Goal: Task Accomplishment & Management: Manage account settings

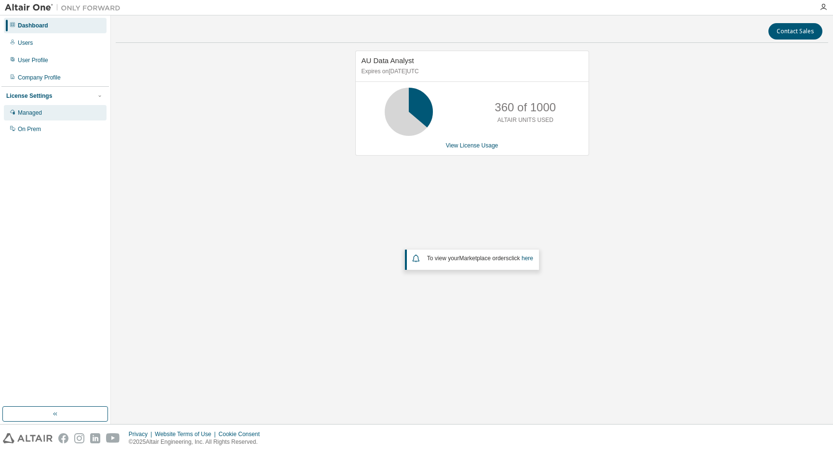
click at [36, 113] on div "Managed" at bounding box center [30, 113] width 24 height 8
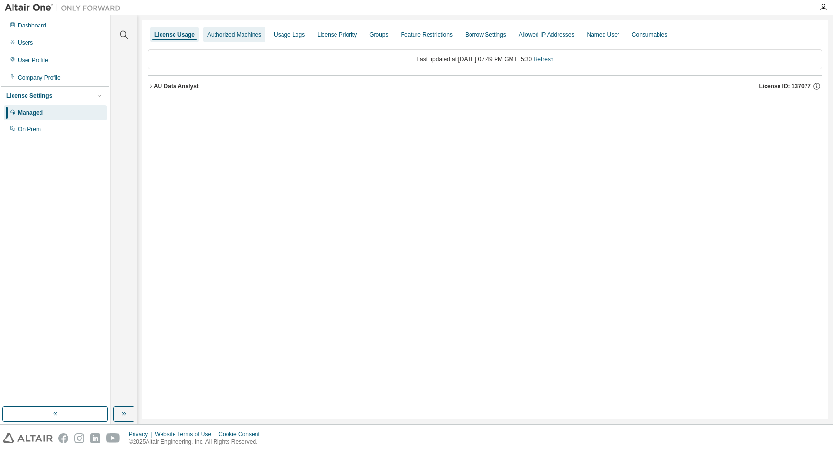
click at [254, 37] on div "Authorized Machines" at bounding box center [234, 35] width 54 height 8
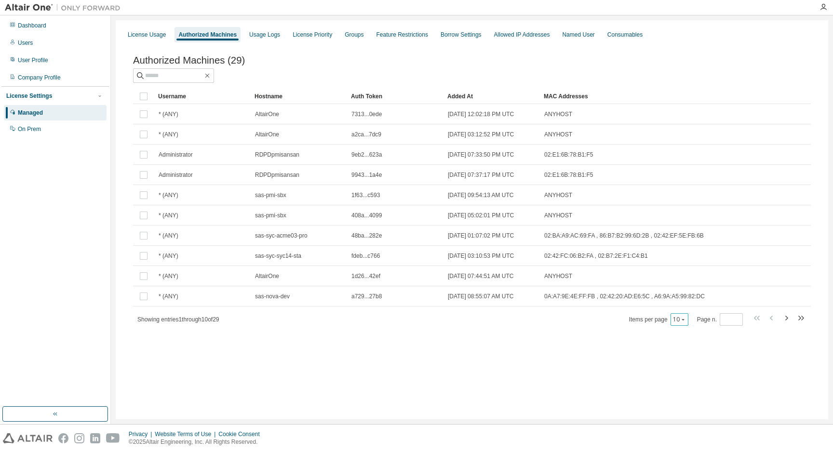
click at [684, 322] on icon "button" at bounding box center [683, 320] width 6 height 6
click at [680, 376] on div "50" at bounding box center [708, 376] width 77 height 12
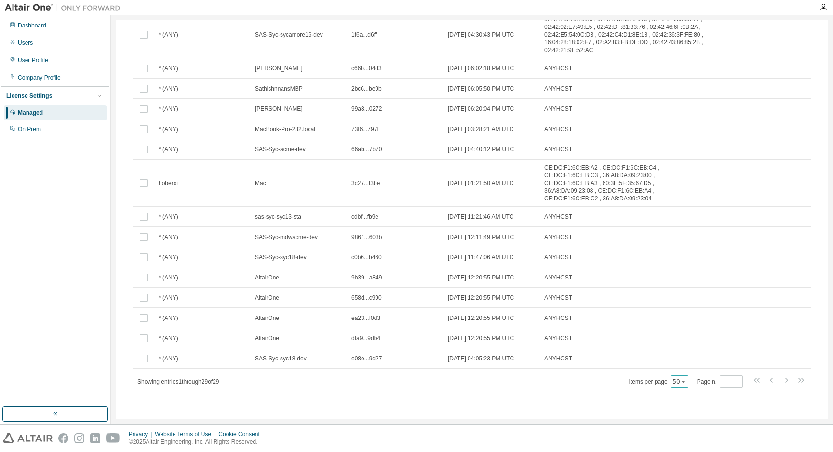
scroll to position [415, 0]
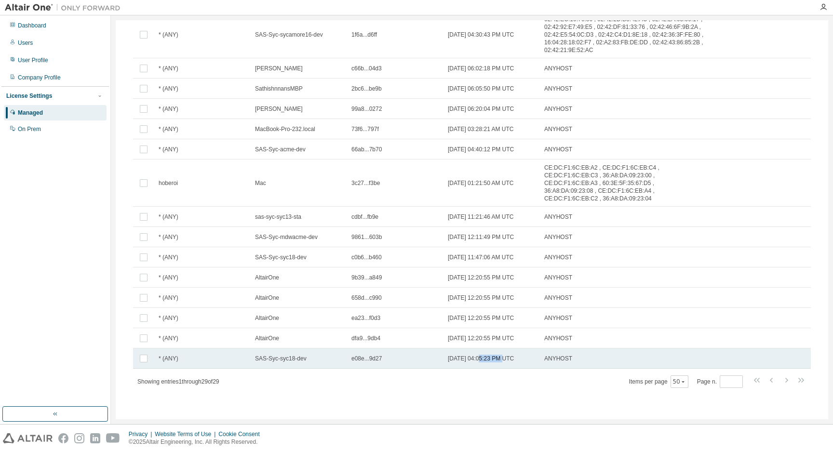
drag, startPoint x: 484, startPoint y: 359, endPoint x: 509, endPoint y: 359, distance: 25.1
click at [509, 359] on span "[DATE] 04:05:23 PM UTC" at bounding box center [481, 359] width 66 height 8
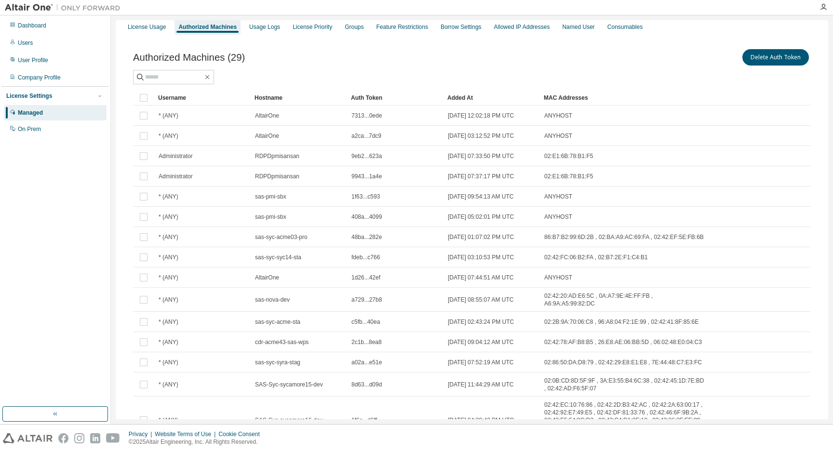
scroll to position [0, 0]
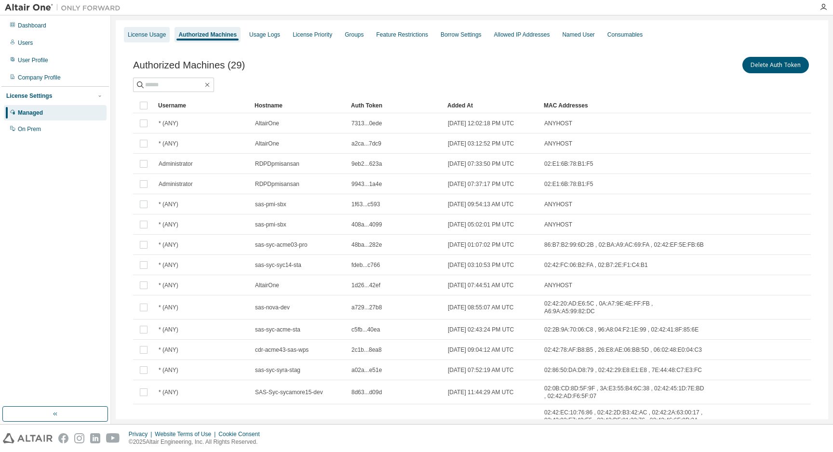
click at [143, 34] on div "License Usage" at bounding box center [147, 35] width 38 height 8
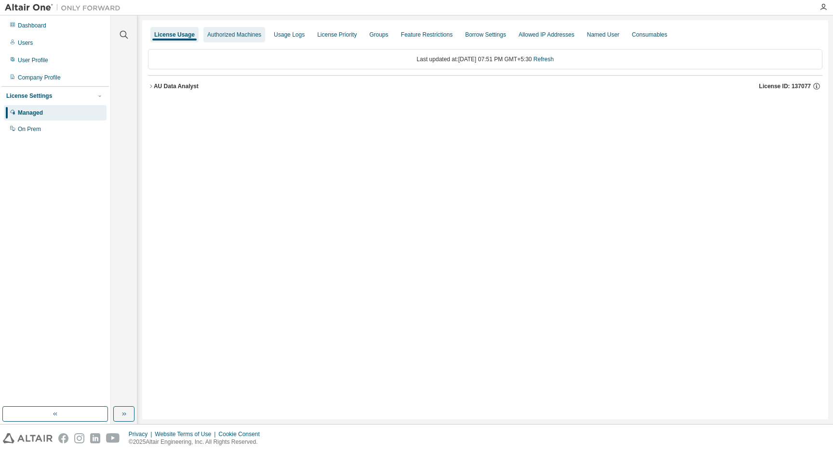
click at [257, 34] on div "Authorized Machines" at bounding box center [234, 35] width 54 height 8
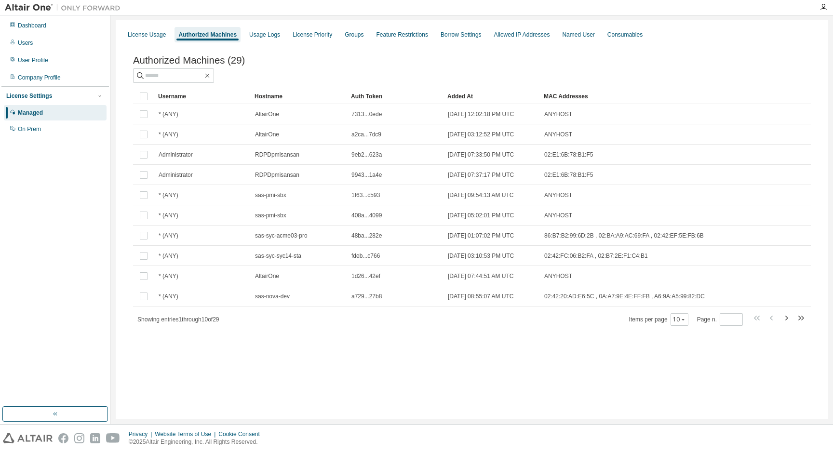
click at [351, 351] on div "Authorized Machines (29) Clear Load Save Save As Field Operator Value Select fi…" at bounding box center [471, 197] width 701 height 308
click at [30, 28] on div "Dashboard" at bounding box center [32, 26] width 28 height 8
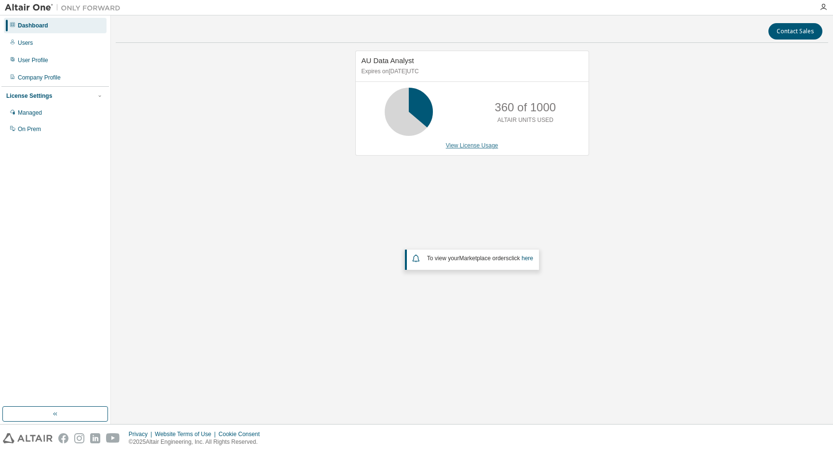
click at [470, 145] on link "View License Usage" at bounding box center [472, 145] width 53 height 7
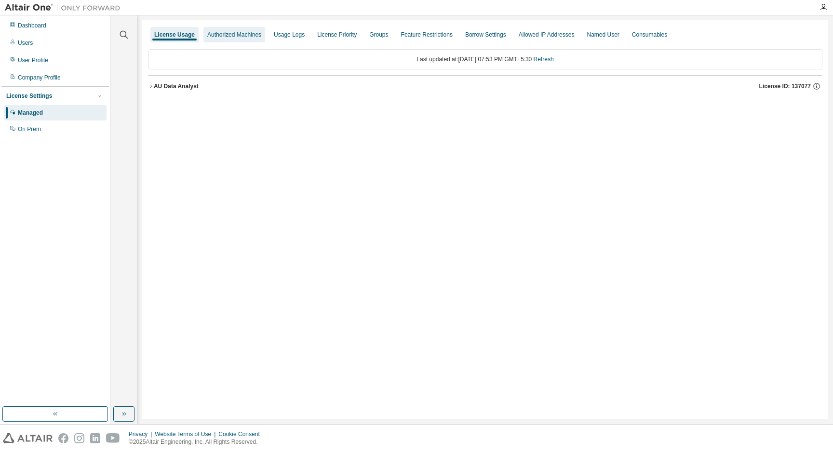
click at [227, 34] on div "Authorized Machines" at bounding box center [234, 35] width 54 height 8
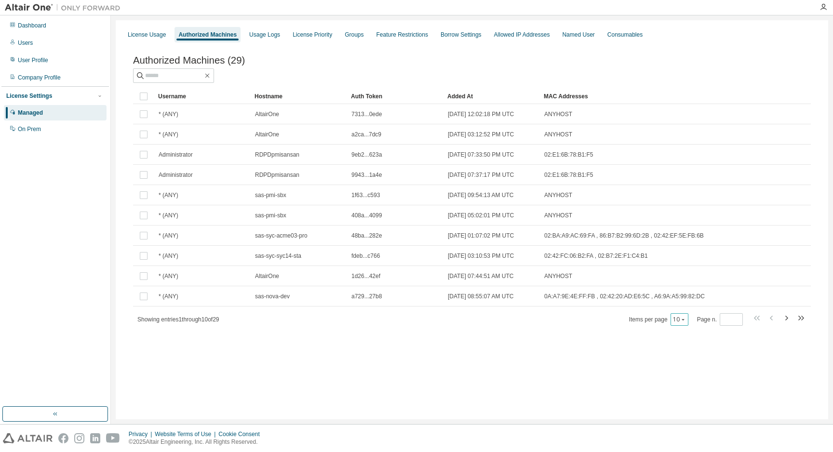
click at [683, 322] on icon "button" at bounding box center [683, 320] width 6 height 6
click at [681, 372] on div "50" at bounding box center [708, 376] width 77 height 12
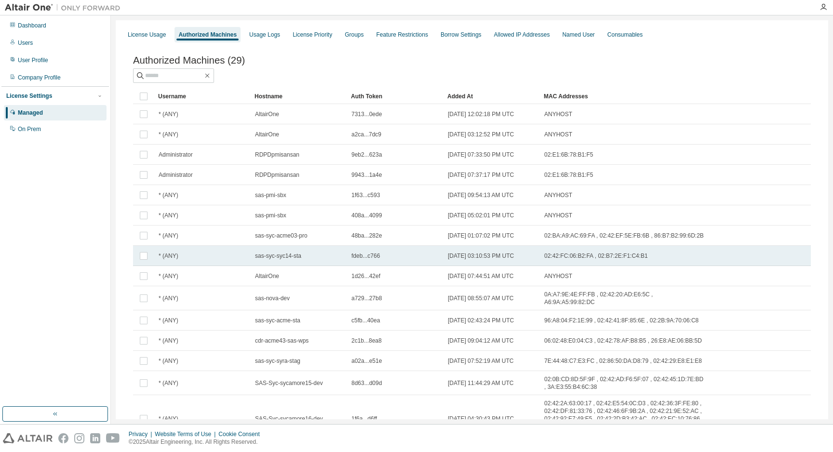
scroll to position [415, 0]
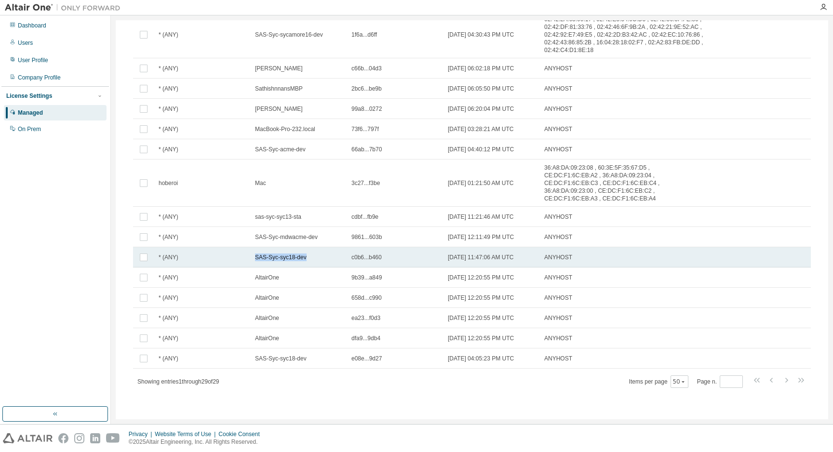
drag, startPoint x: 256, startPoint y: 257, endPoint x: 308, endPoint y: 258, distance: 52.5
click at [306, 258] on span "SAS-Syc-syc18-dev" at bounding box center [281, 257] width 52 height 8
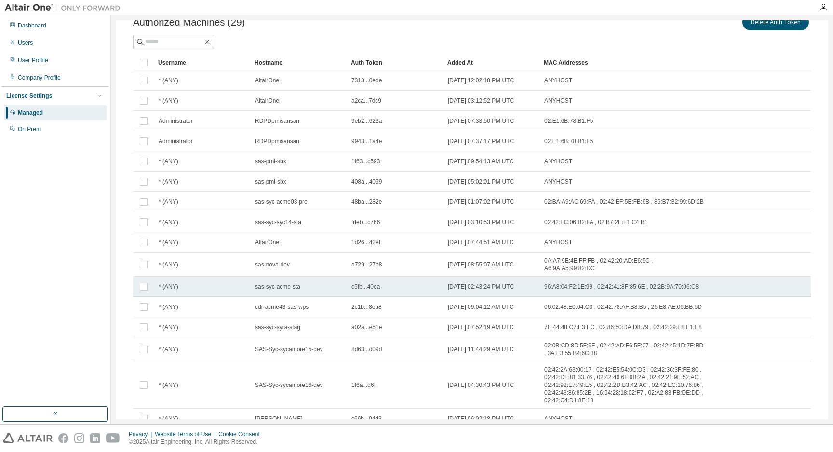
scroll to position [0, 0]
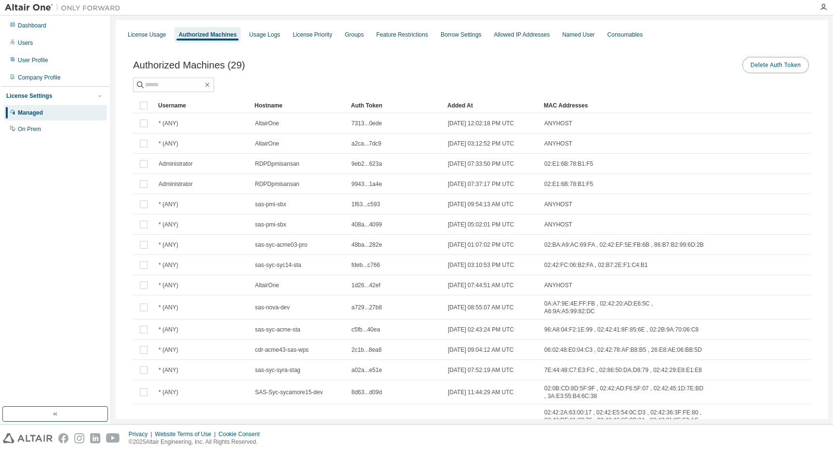
click at [763, 69] on button "Delete Auth Token" at bounding box center [775, 65] width 67 height 16
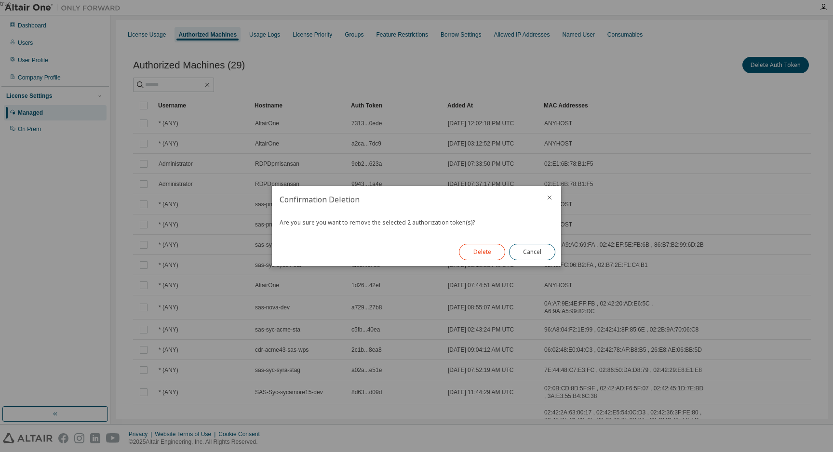
click at [479, 253] on button "Delete" at bounding box center [482, 252] width 46 height 16
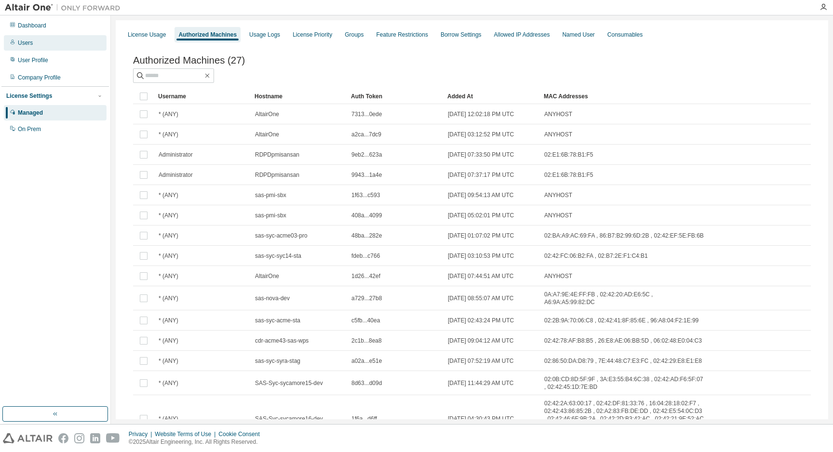
click at [27, 45] on div "Users" at bounding box center [25, 43] width 15 height 8
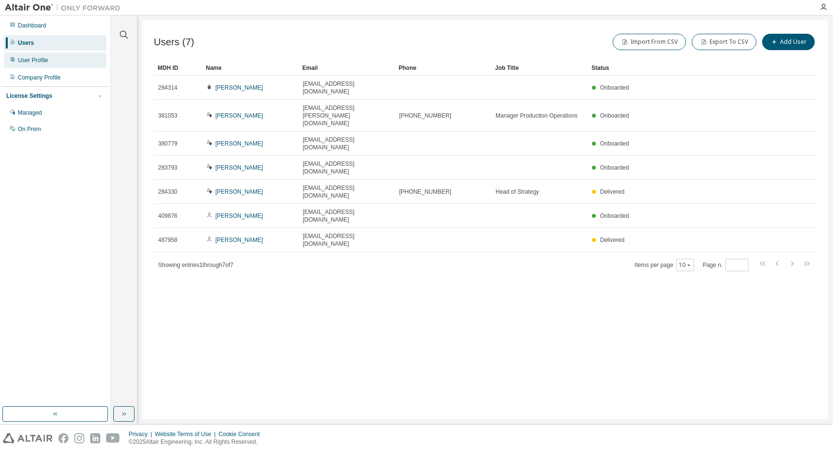
click at [25, 55] on div "User Profile" at bounding box center [55, 60] width 103 height 15
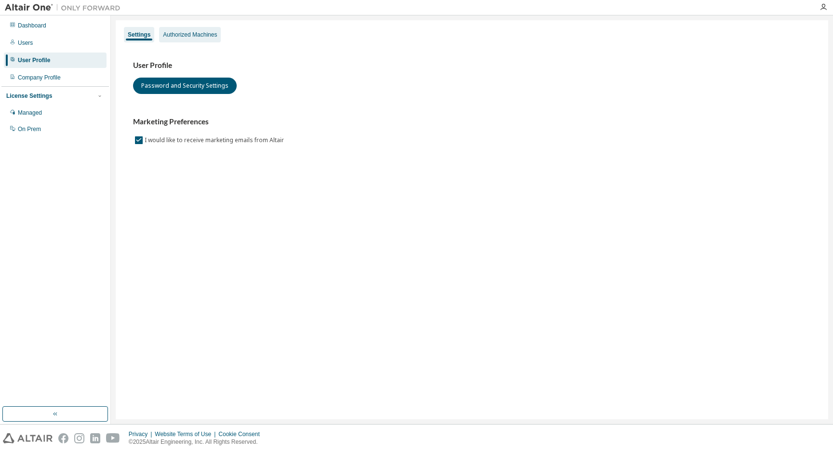
click at [208, 33] on div "Authorized Machines" at bounding box center [190, 35] width 54 height 8
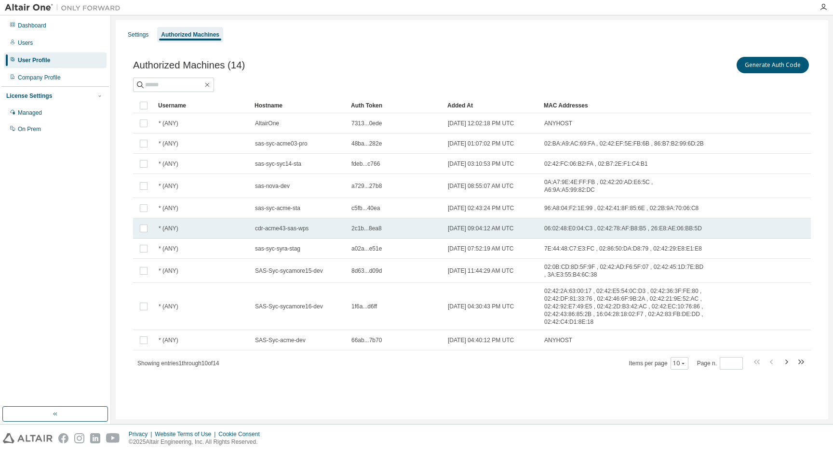
scroll to position [12, 0]
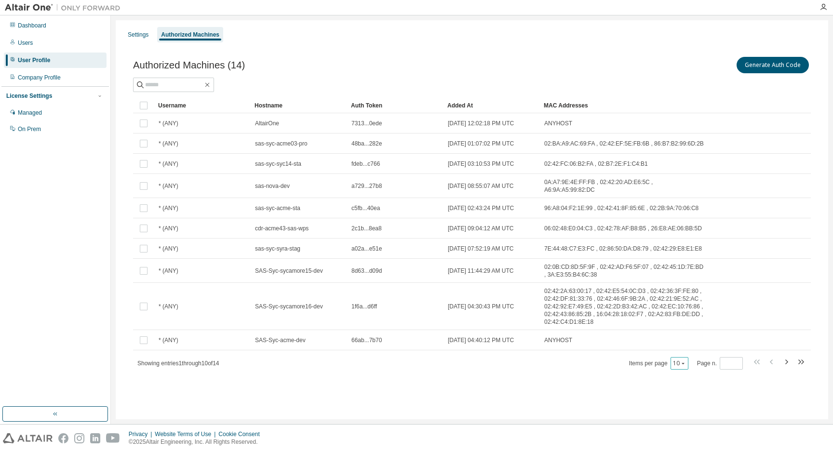
click at [679, 367] on button "10" at bounding box center [679, 363] width 13 height 8
click at [674, 421] on div "30" at bounding box center [703, 418] width 77 height 12
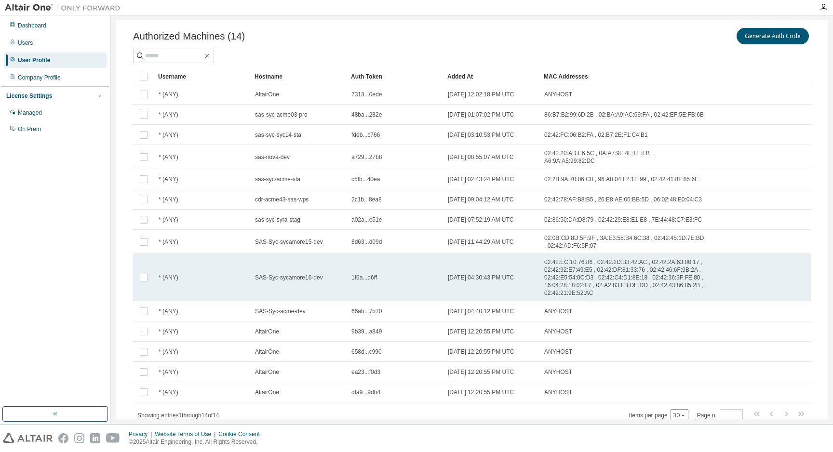
scroll to position [0, 0]
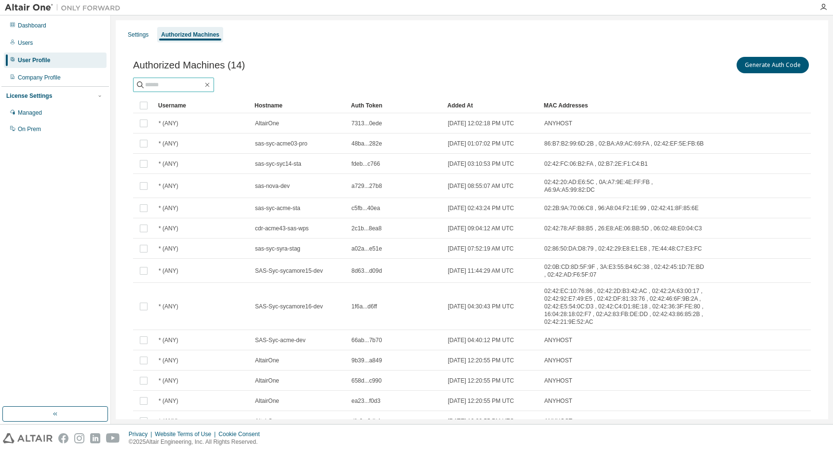
click at [153, 87] on input "text" at bounding box center [174, 85] width 58 height 10
type input "*****"
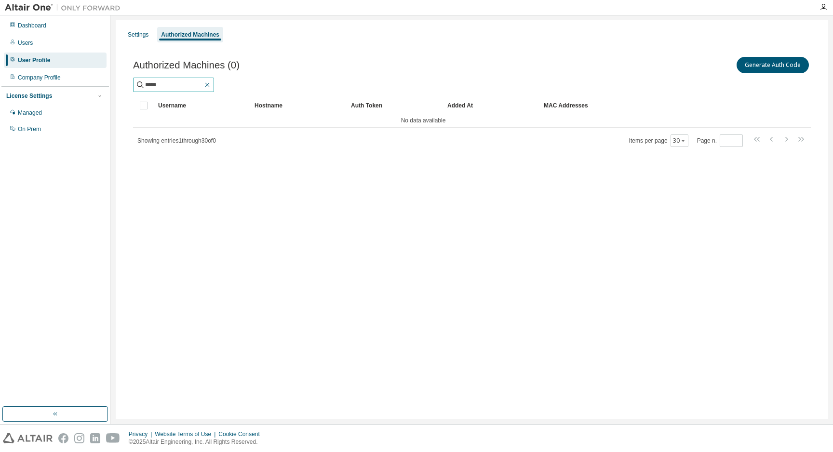
click at [211, 87] on icon "button" at bounding box center [207, 85] width 8 height 8
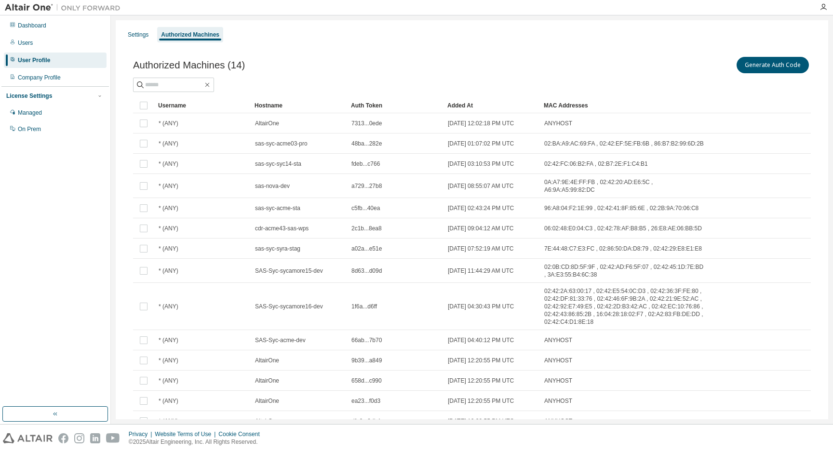
click at [359, 79] on div at bounding box center [472, 85] width 678 height 14
click at [770, 67] on button "Generate Auth Code" at bounding box center [772, 65] width 72 height 16
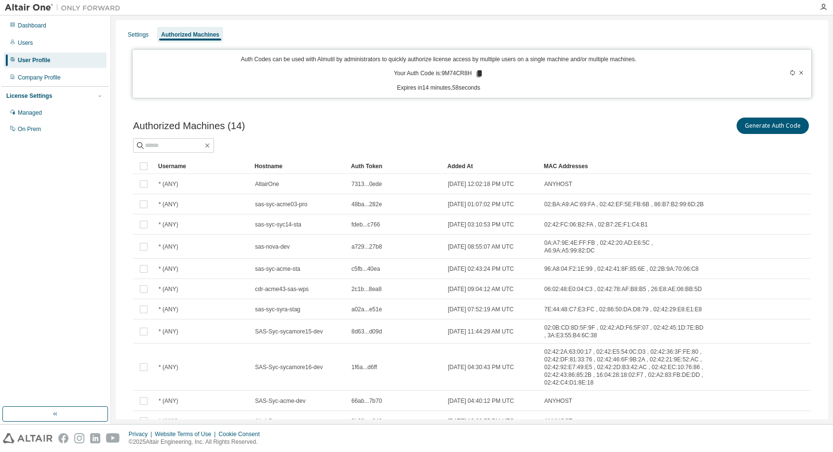
click at [456, 76] on p "Your Auth Code is: 9M74CR8H" at bounding box center [439, 73] width 90 height 9
click at [480, 75] on icon at bounding box center [478, 73] width 5 height 7
